Goal: Task Accomplishment & Management: Manage account settings

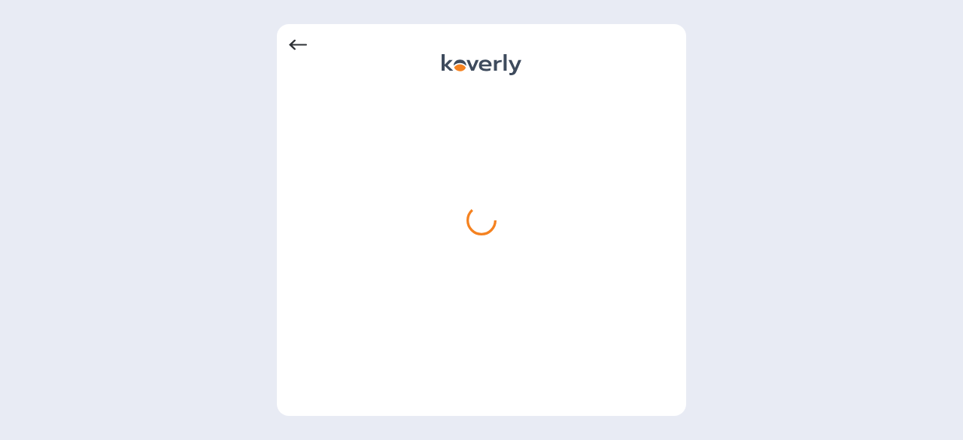
click at [296, 43] on icon at bounding box center [298, 45] width 18 height 18
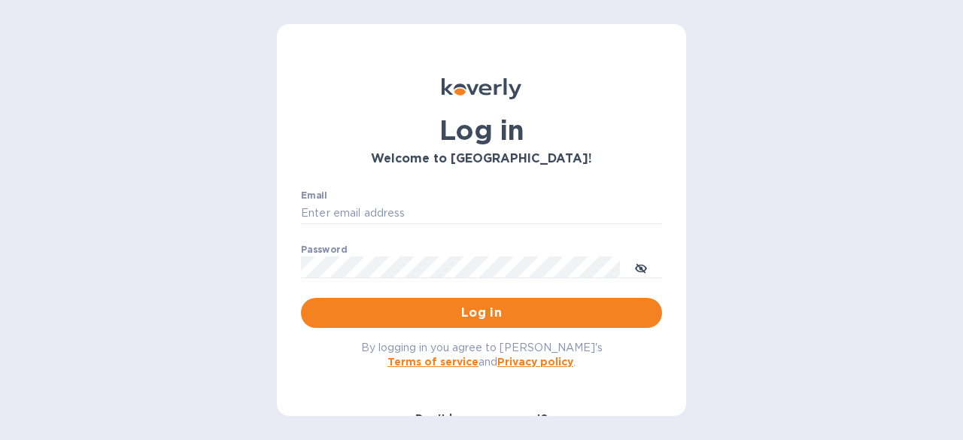
click at [296, 43] on div "Log in Welcome to [GEOGRAPHIC_DATA]! Email ​ Password ​ Log in By logging in yo…" at bounding box center [481, 220] width 409 height 392
type input "[PERSON_NAME][EMAIL_ADDRESS][DOMAIN_NAME]"
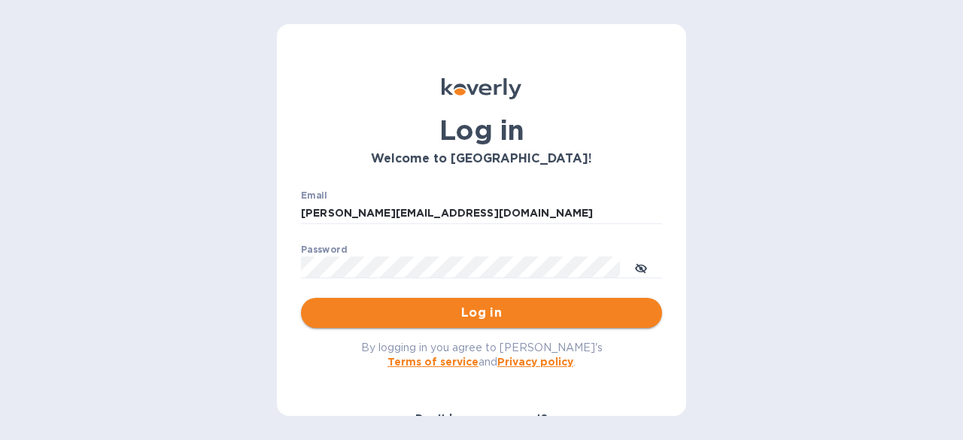
click at [393, 310] on span "Log in" at bounding box center [481, 313] width 337 height 18
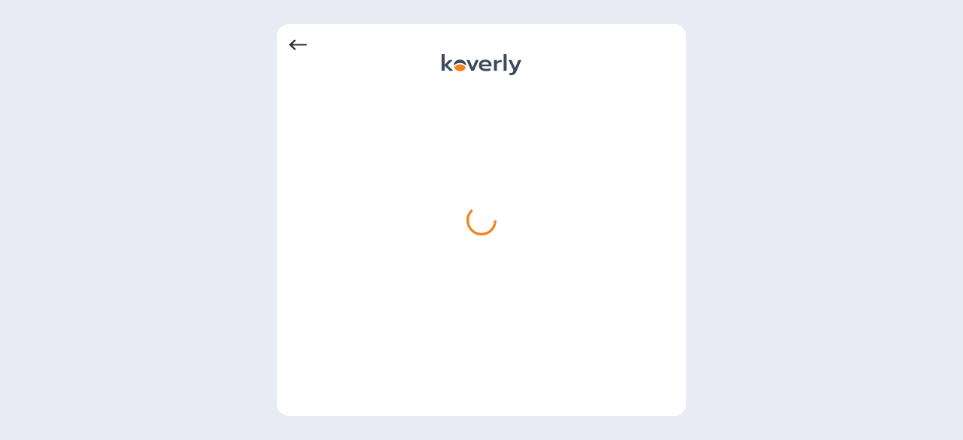
click at [294, 44] on icon at bounding box center [298, 45] width 18 height 18
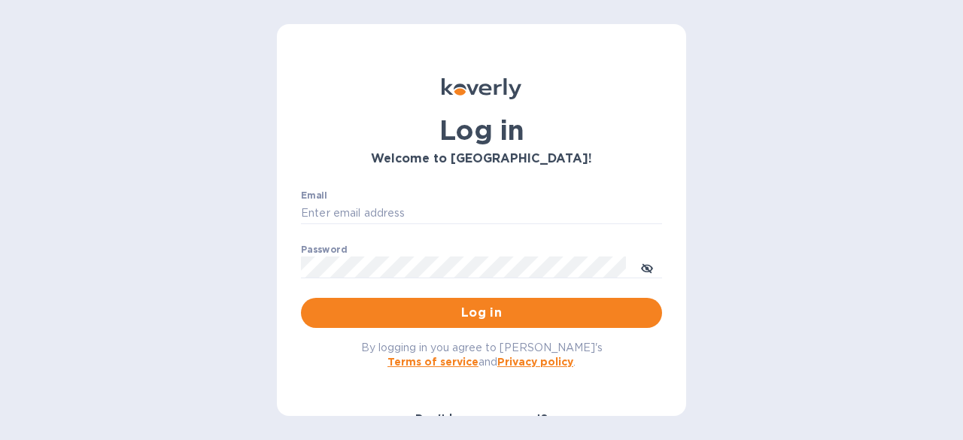
type input "[PERSON_NAME][EMAIL_ADDRESS][DOMAIN_NAME]"
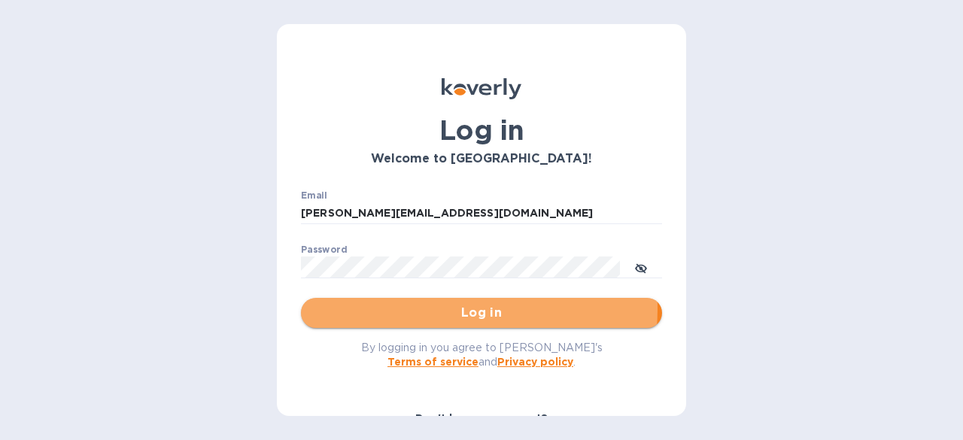
click at [439, 308] on span "Log in" at bounding box center [481, 313] width 337 height 18
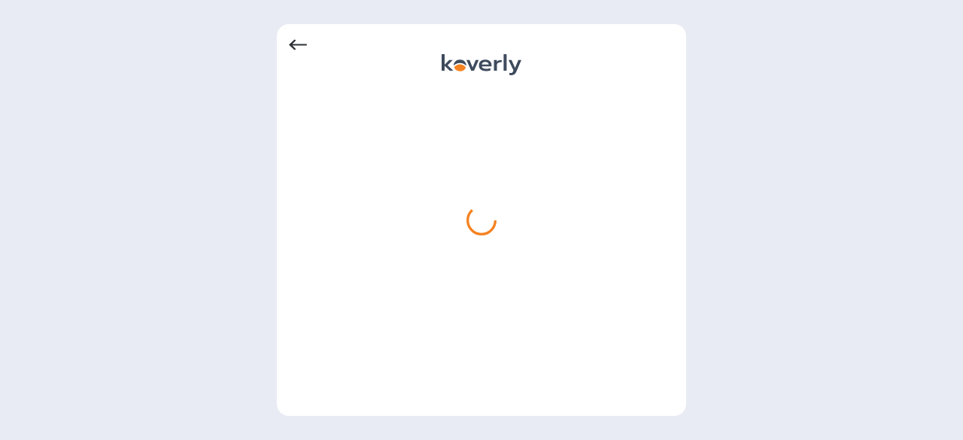
click at [291, 42] on icon at bounding box center [298, 45] width 18 height 18
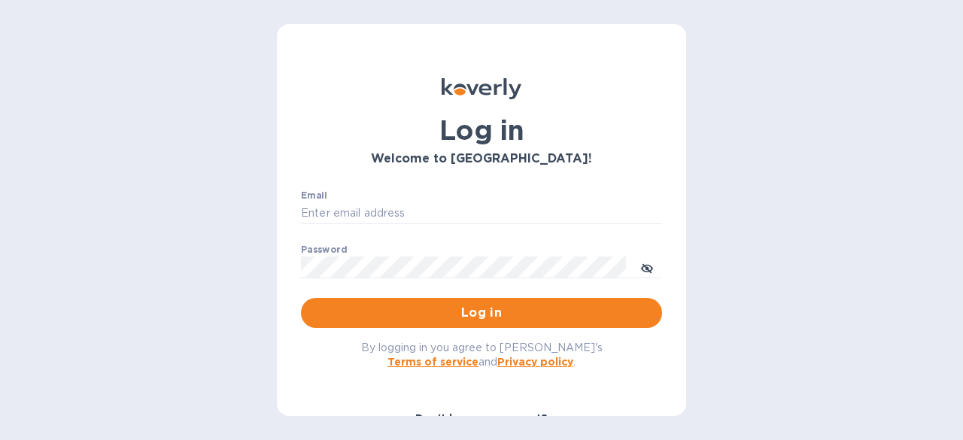
type input "[PERSON_NAME][EMAIL_ADDRESS][DOMAIN_NAME]"
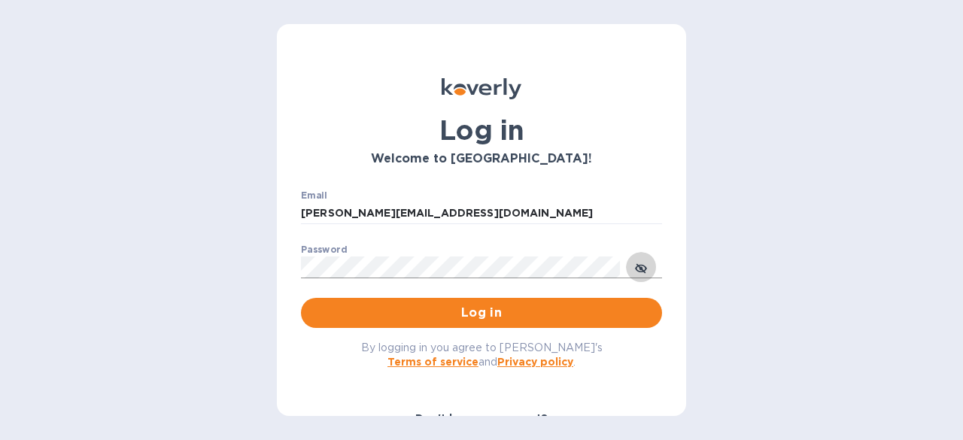
click at [641, 270] on icon "toggle password visibility" at bounding box center [641, 269] width 4 height 4
